Goal: Information Seeking & Learning: Learn about a topic

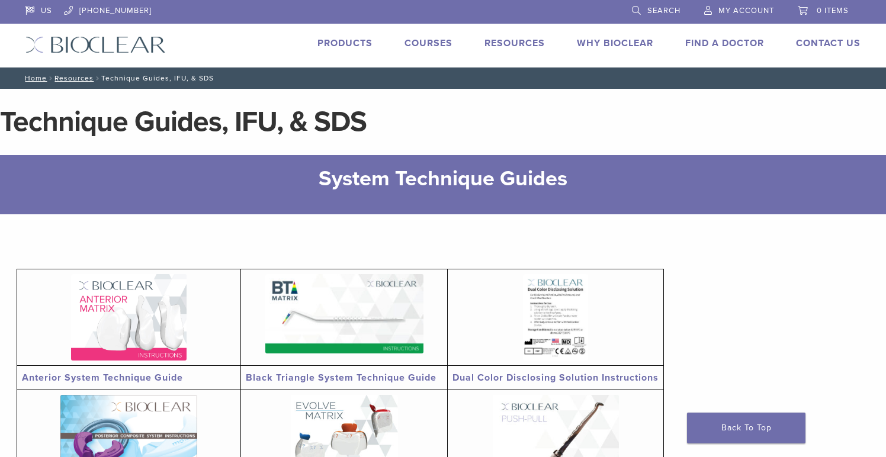
scroll to position [249, 0]
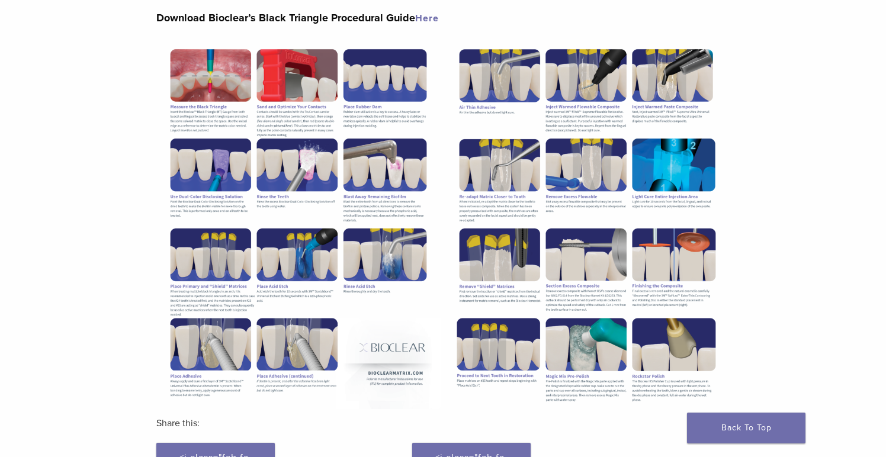
scroll to position [180, 0]
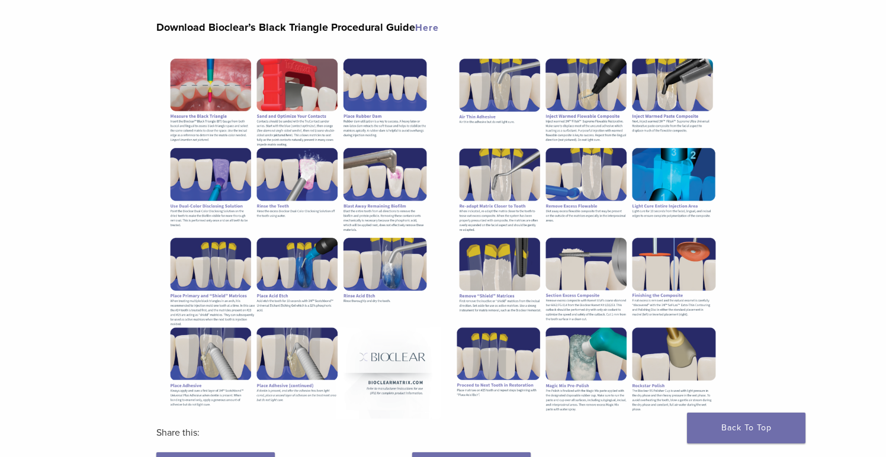
click at [426, 28] on link "Here" at bounding box center [427, 28] width 24 height 12
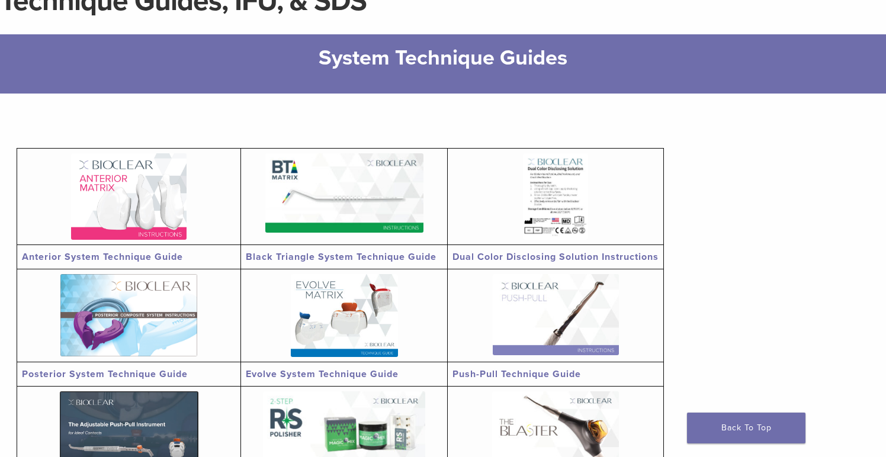
scroll to position [138, 0]
